Goal: Transaction & Acquisition: Download file/media

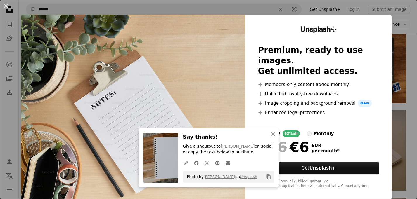
scroll to position [377, 0]
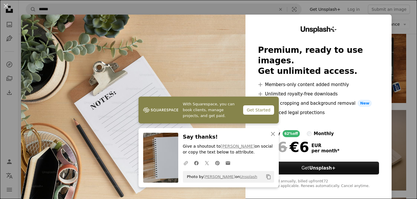
click at [408, 61] on div "An X shape With Squarespace, you can book clients, manage projects, and get pai…" at bounding box center [208, 99] width 417 height 199
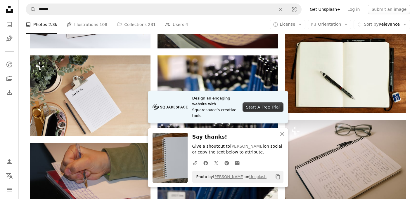
scroll to position [361, 0]
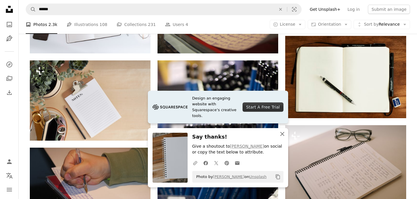
click at [282, 133] on icon "An X shape" at bounding box center [282, 134] width 7 height 7
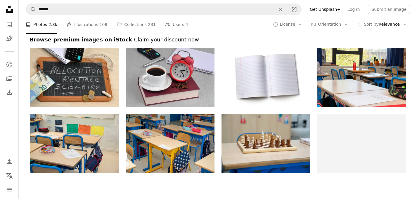
scroll to position [1087, 0]
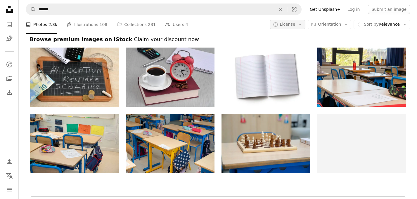
click at [303, 25] on icon "Arrow down" at bounding box center [300, 24] width 5 height 5
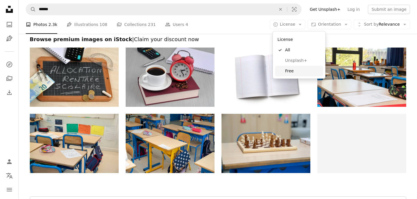
click at [298, 69] on span "Free" at bounding box center [303, 71] width 36 height 6
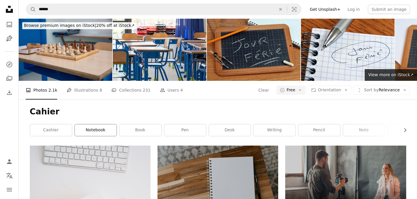
click at [99, 130] on link "notebook" at bounding box center [96, 131] width 42 height 12
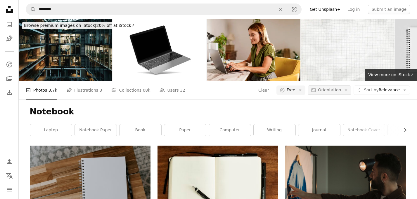
click at [348, 89] on icon "Arrow down" at bounding box center [346, 90] width 5 height 5
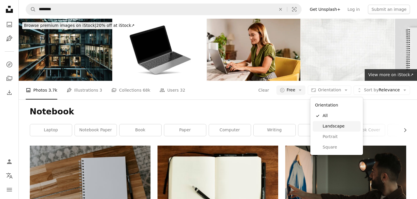
click at [334, 126] on span "Landscape" at bounding box center [341, 127] width 36 height 6
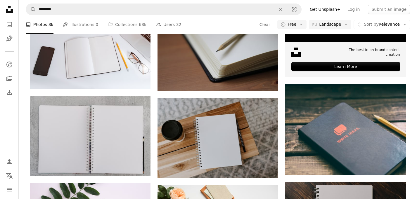
scroll to position [250, 0]
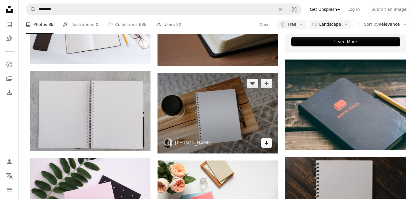
click at [266, 144] on icon "Download" at bounding box center [267, 143] width 4 height 4
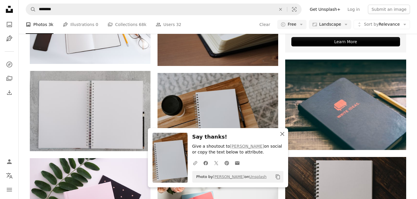
click at [282, 135] on icon "button" at bounding box center [282, 134] width 4 height 4
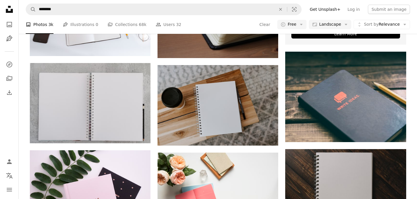
scroll to position [318, 0]
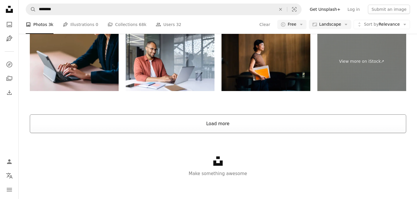
click at [241, 125] on button "Load more" at bounding box center [218, 124] width 377 height 19
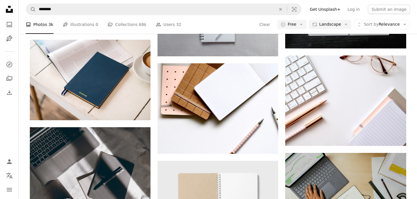
scroll to position [800, 0]
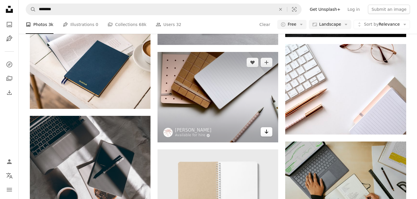
click at [268, 133] on icon "Arrow pointing down" at bounding box center [266, 131] width 5 height 7
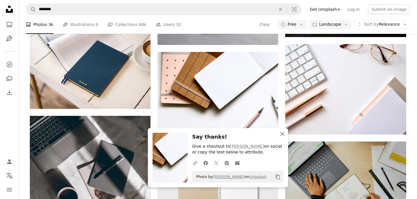
click at [282, 133] on icon "An X shape" at bounding box center [282, 134] width 7 height 7
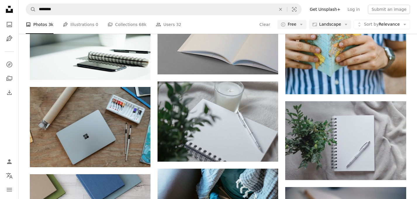
scroll to position [2097, 0]
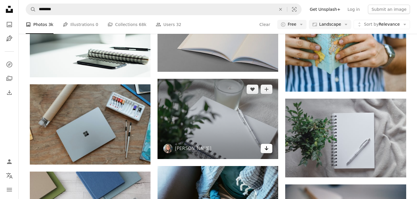
click at [268, 148] on icon "Arrow pointing down" at bounding box center [266, 148] width 5 height 7
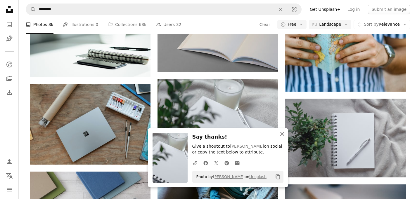
click at [282, 135] on icon "button" at bounding box center [282, 134] width 4 height 4
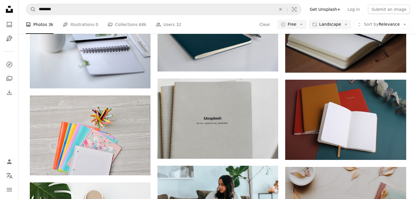
scroll to position [3071, 0]
